Goal: Use online tool/utility: Use online tool/utility

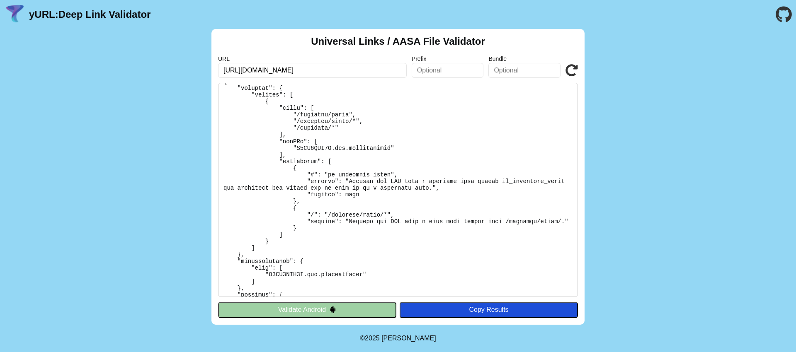
scroll to position [264, 0]
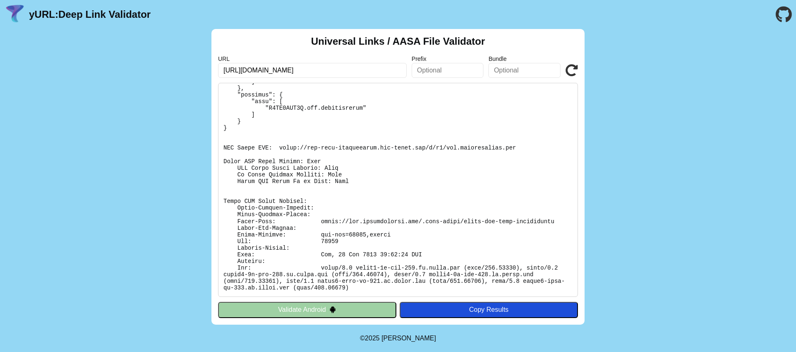
click at [312, 159] on pre at bounding box center [398, 190] width 360 height 214
click at [337, 166] on pre at bounding box center [398, 190] width 360 height 214
click at [336, 174] on pre at bounding box center [398, 190] width 360 height 214
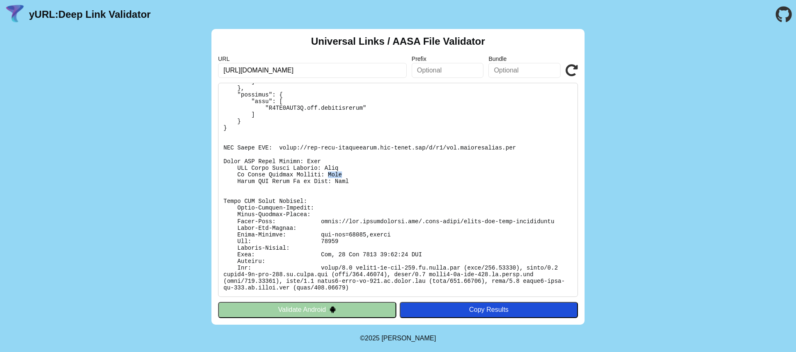
click at [336, 174] on pre at bounding box center [398, 190] width 360 height 214
click at [340, 181] on pre at bounding box center [398, 190] width 360 height 214
drag, startPoint x: 323, startPoint y: 254, endPoint x: 446, endPoint y: 257, distance: 123.6
click at [446, 257] on pre at bounding box center [398, 190] width 360 height 214
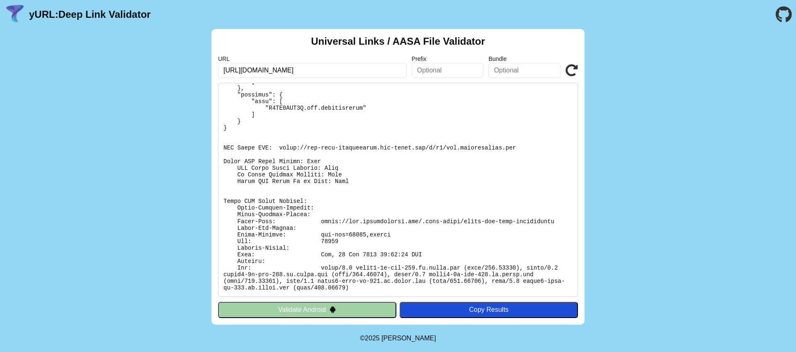
drag, startPoint x: 281, startPoint y: 148, endPoint x: 479, endPoint y: 146, distance: 197.4
click at [479, 146] on pre at bounding box center [398, 190] width 360 height 214
drag, startPoint x: 510, startPoint y: 146, endPoint x: 280, endPoint y: 148, distance: 231.0
click at [280, 148] on pre at bounding box center [398, 190] width 360 height 214
copy pre "[URL][DOMAIN_NAME][DOMAIN_NAME]"
